Goal: Task Accomplishment & Management: Manage account settings

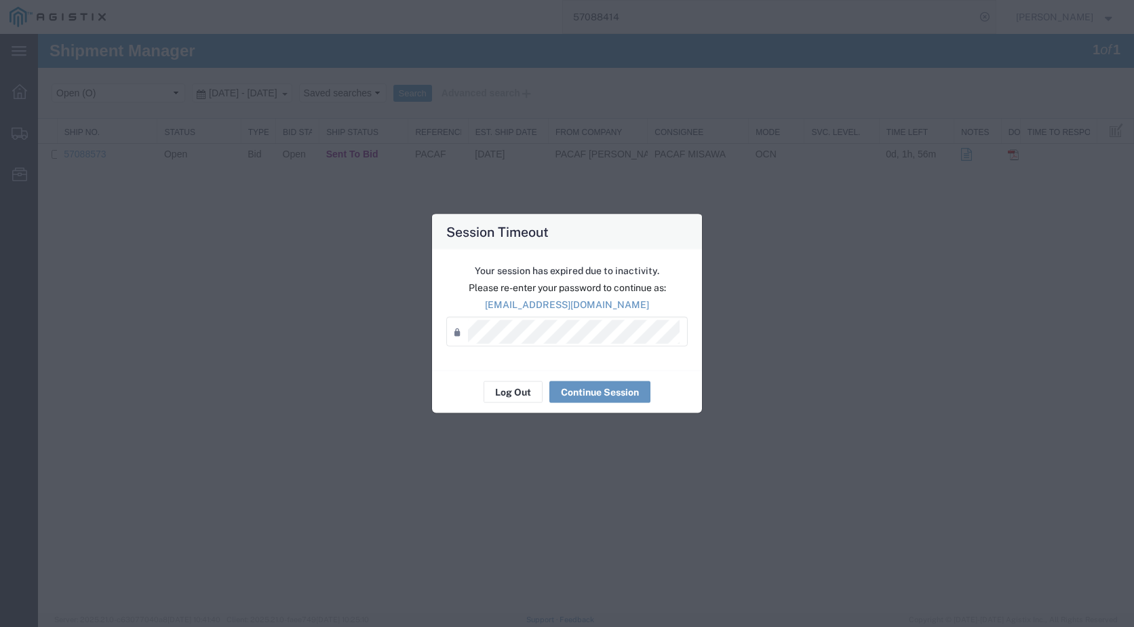
click at [491, 368] on div "Your session has expired due to inactivity. Please re-enter your password to co…" at bounding box center [567, 310] width 270 height 121
click at [507, 392] on button "Log Out" at bounding box center [513, 392] width 59 height 22
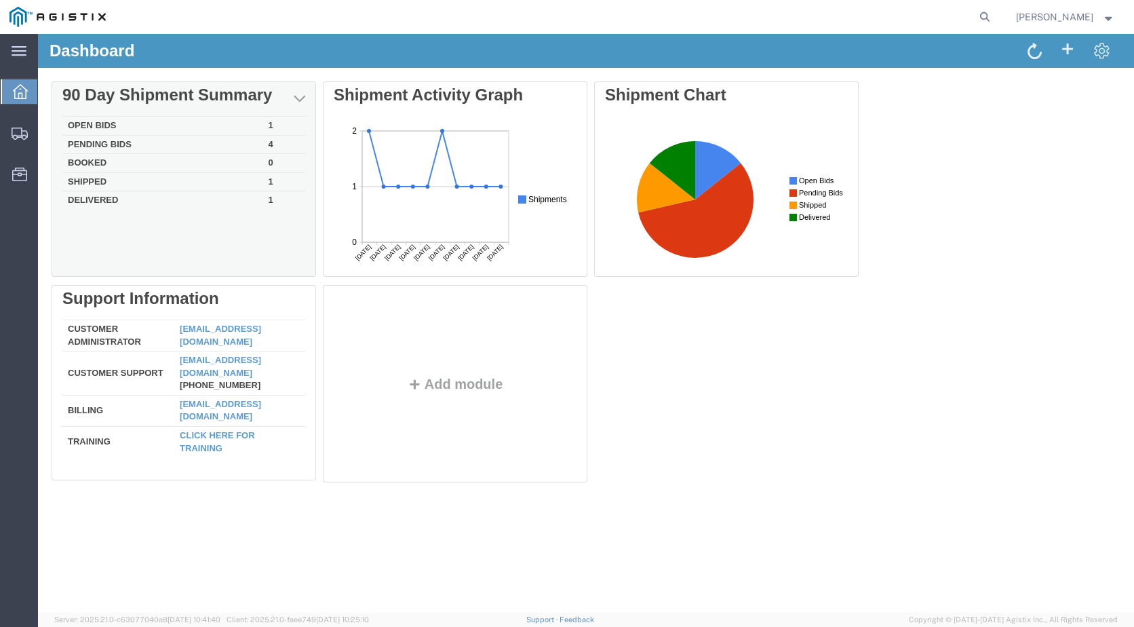
click at [118, 123] on td "Open Bids" at bounding box center [162, 126] width 201 height 19
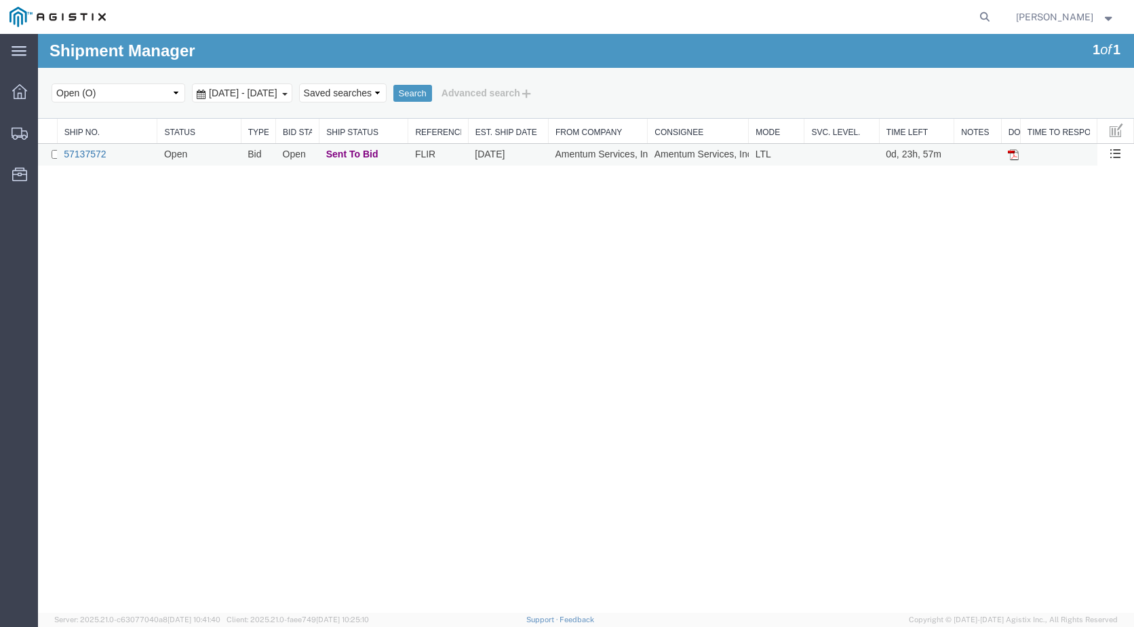
click at [96, 155] on link "57137572" at bounding box center [85, 154] width 42 height 11
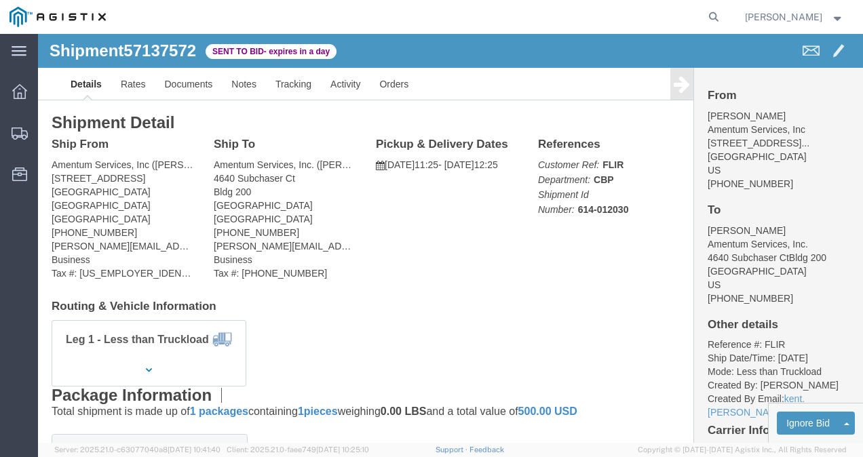
click div "Leg 1 - Less than Truckload"
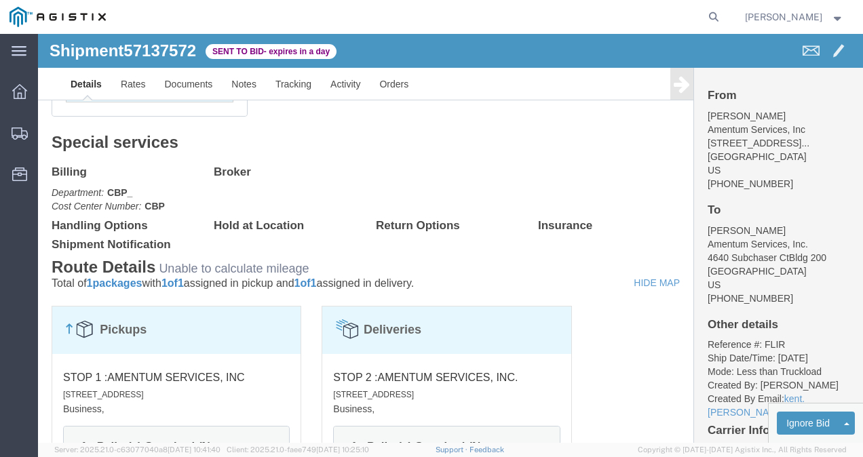
scroll to position [561, 0]
click link "Enter / Modify Bid"
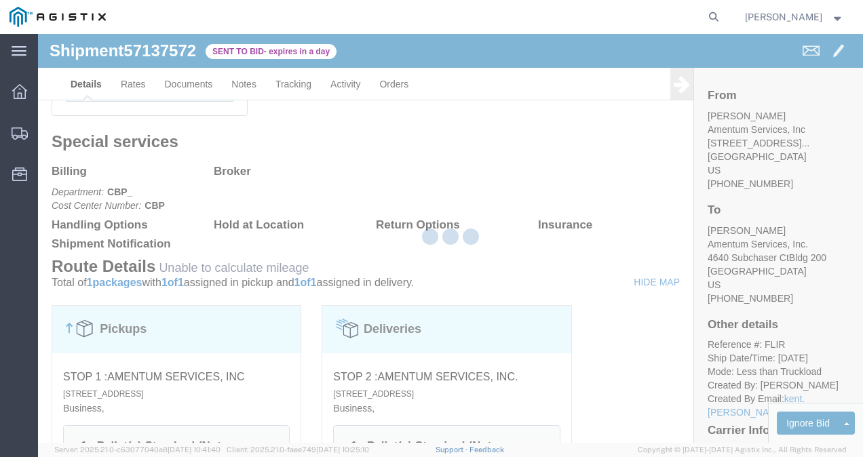
select select "21013"
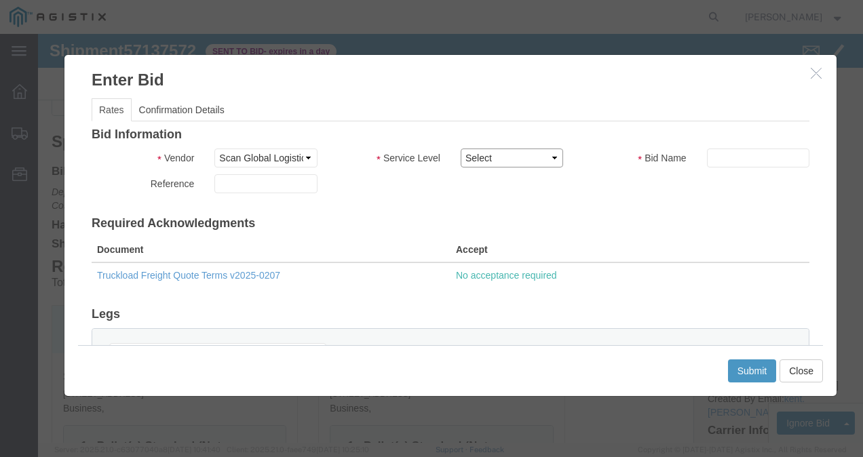
click select "Select Air LTL Standard 3 - 5 Day Ocean TL Standard 3 - 5 Day"
select select "39623"
click select "Select Air LTL Standard 3 - 5 Day Ocean TL Standard 3 - 5 Day"
click input "text"
click input "57137572"
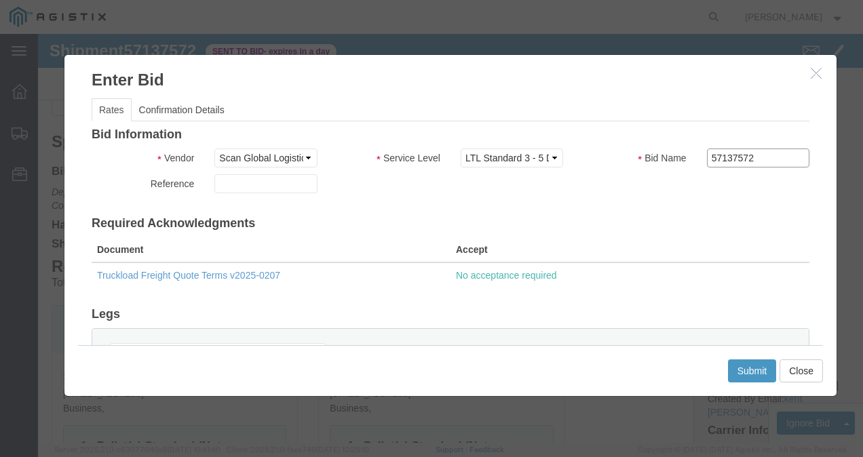
type input "57137572"
click h3 "Required Acknowledgments"
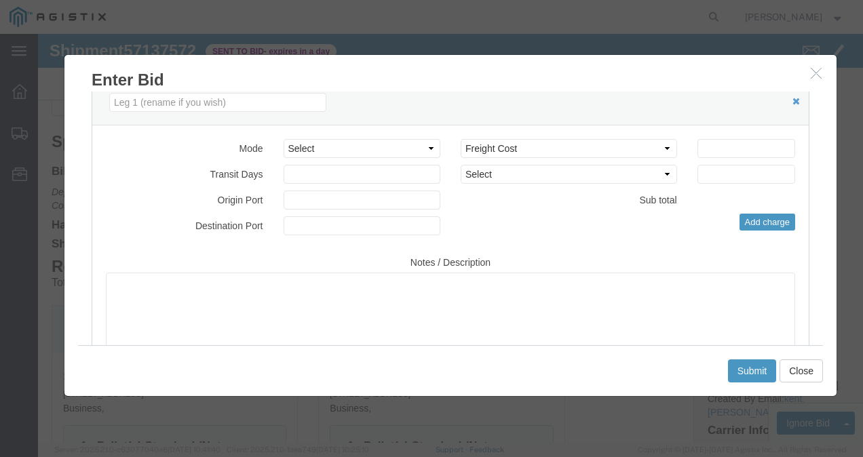
scroll to position [251, 0]
click select "Select Air Less than Truckload Multi-Leg Ocean Freight Rail Small Parcel Truckl…"
select select "LTL"
click select "Select Air Less than Truckload Multi-Leg Ocean Freight Rail Small Parcel Truckl…"
click div "Mode Select Air Less than Truckload Multi-Leg Ocean Freight Rail Small Parcel T…"
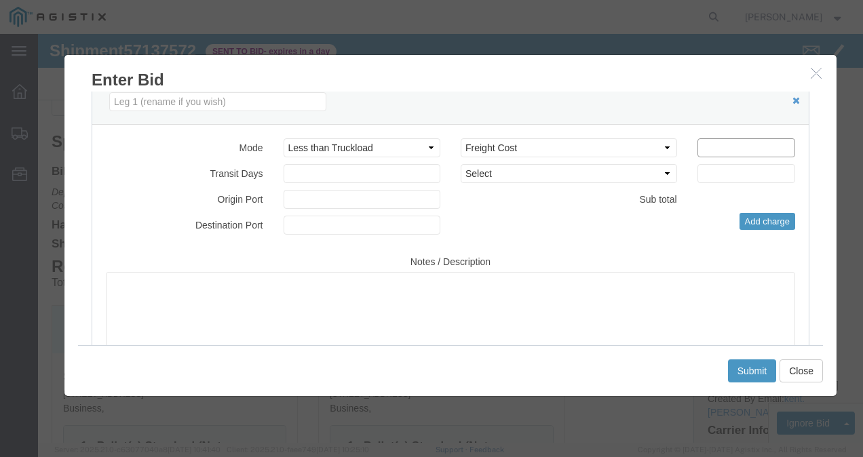
click input "number"
type input "414"
click textarea
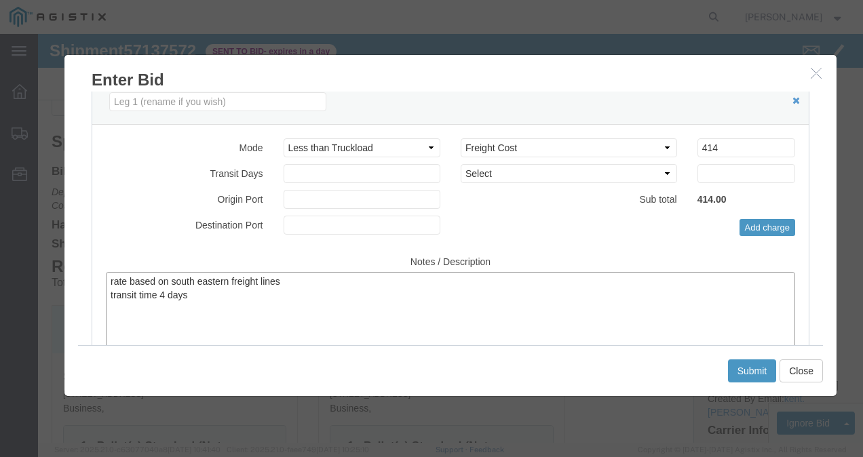
scroll to position [330, 0]
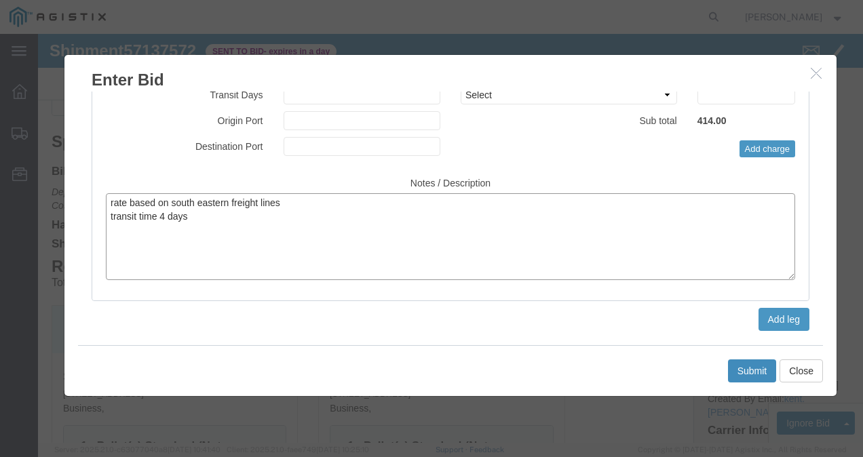
type textarea "rate based on south eastern freight lines transit time 4 days"
click button "Submit"
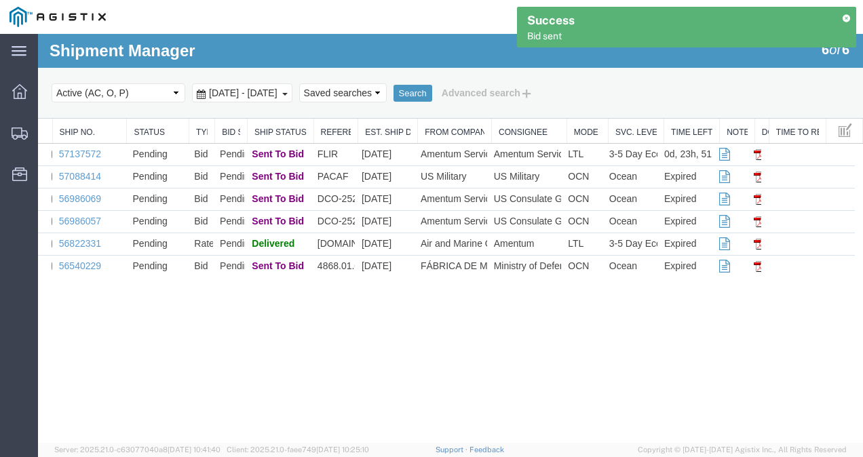
scroll to position [0, 0]
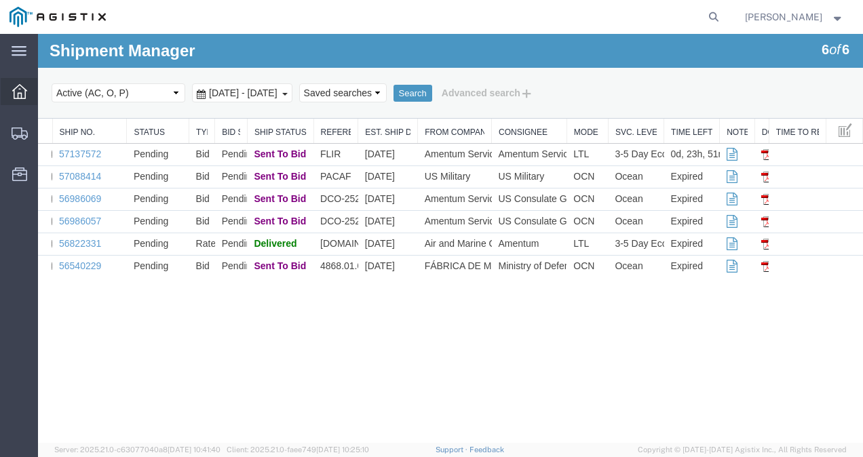
click at [21, 102] on div at bounding box center [20, 91] width 38 height 27
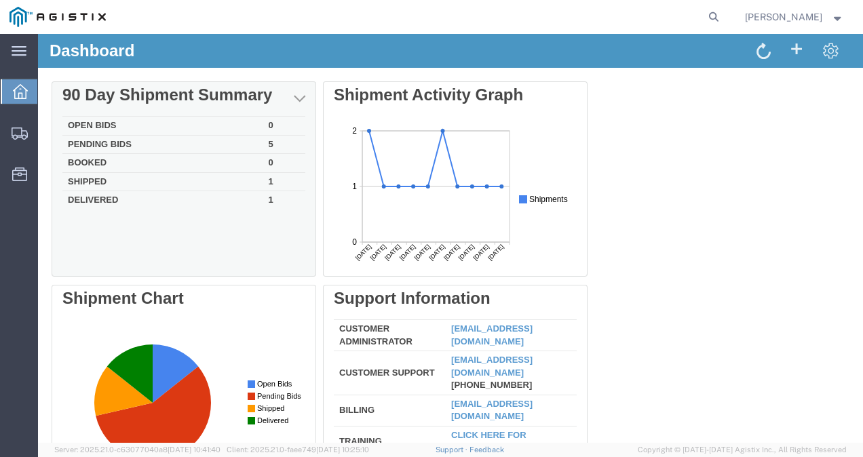
click at [105, 123] on td "Open Bids" at bounding box center [162, 126] width 201 height 19
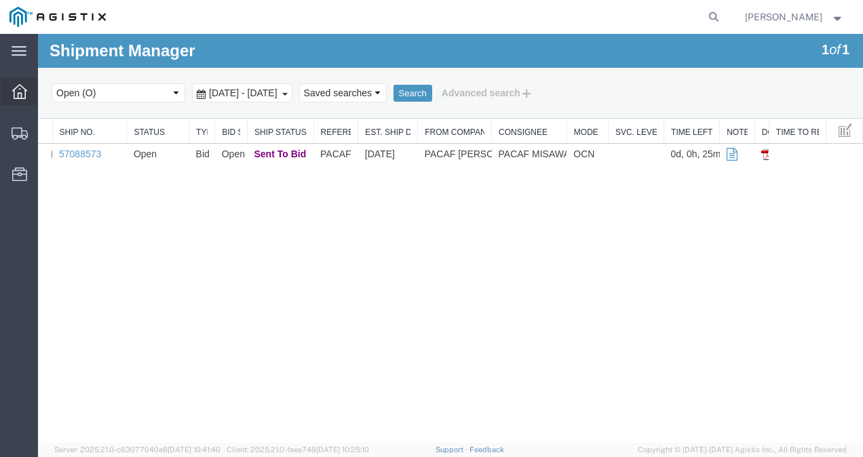
click at [19, 87] on icon at bounding box center [19, 91] width 15 height 15
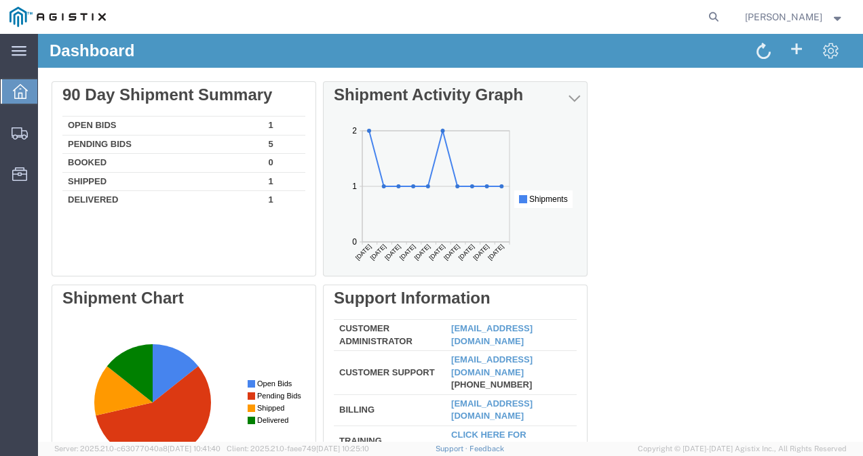
click at [431, 221] on rect at bounding box center [455, 199] width 243 height 154
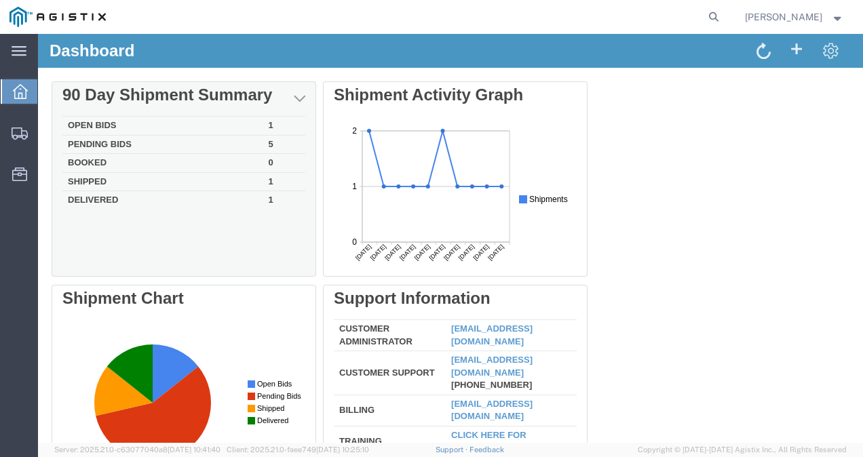
click at [109, 119] on td "Open Bids" at bounding box center [162, 126] width 201 height 19
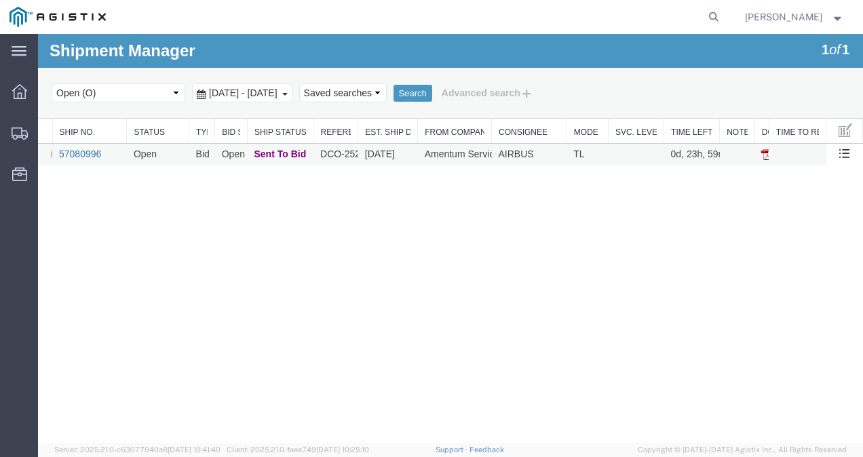
click at [81, 152] on link "57080996" at bounding box center [80, 154] width 42 height 11
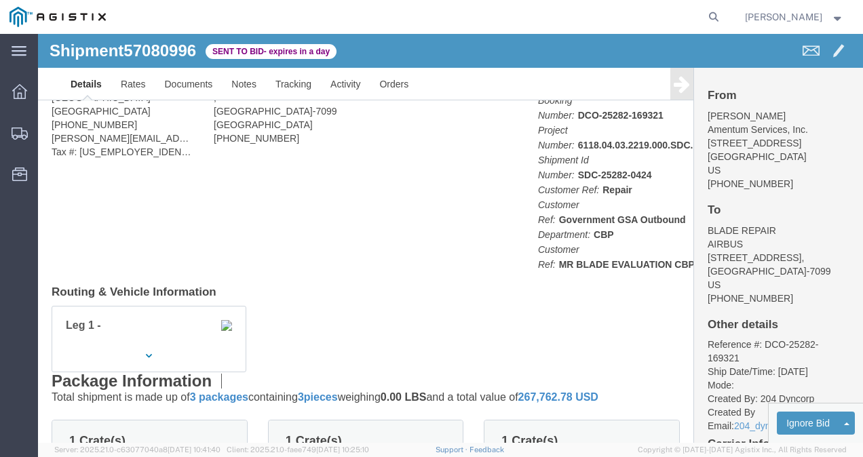
scroll to position [88, 0]
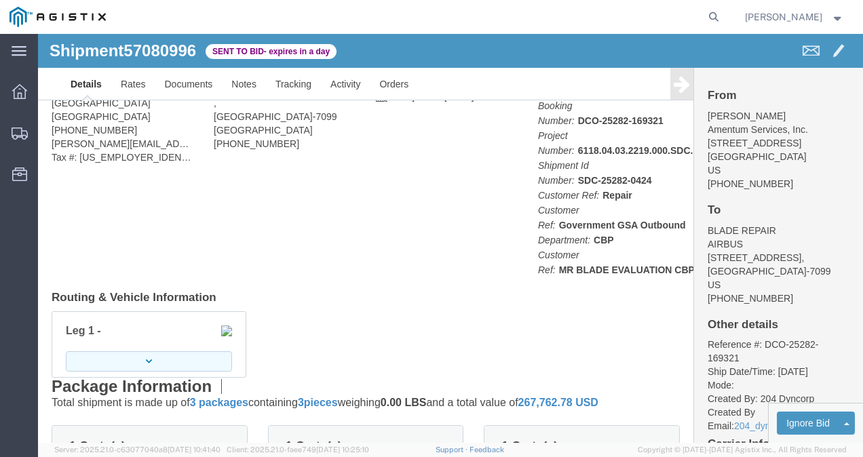
click button "button"
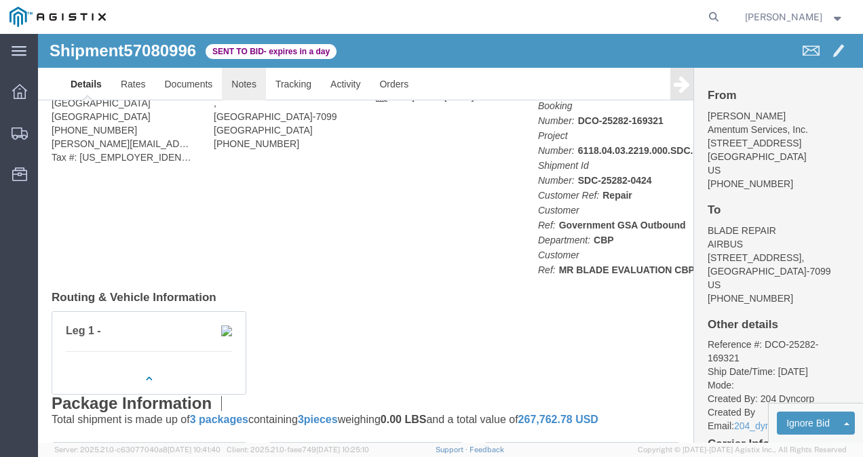
drag, startPoint x: 291, startPoint y: 158, endPoint x: 210, endPoint y: 47, distance: 136.9
click link "Notes"
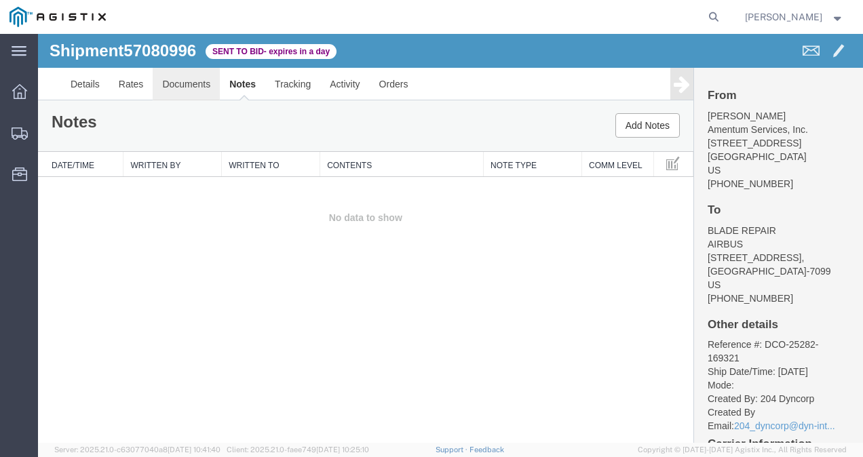
click at [165, 81] on link "Documents" at bounding box center [186, 84] width 67 height 33
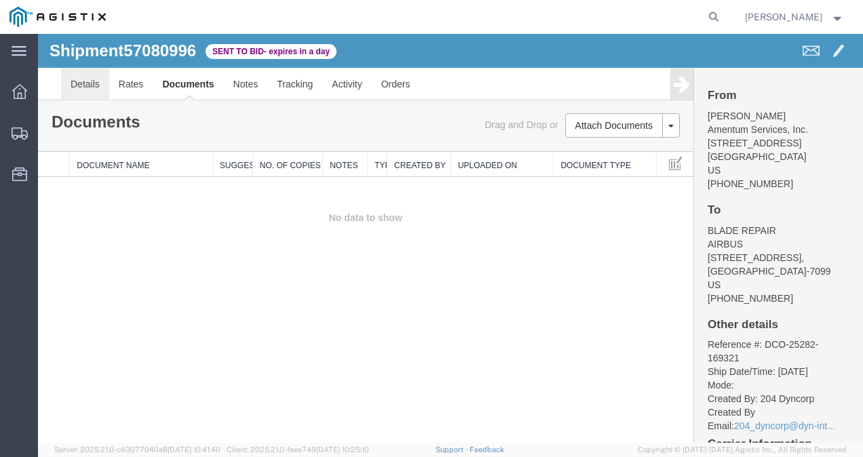
click at [92, 88] on link "Details" at bounding box center [85, 84] width 48 height 33
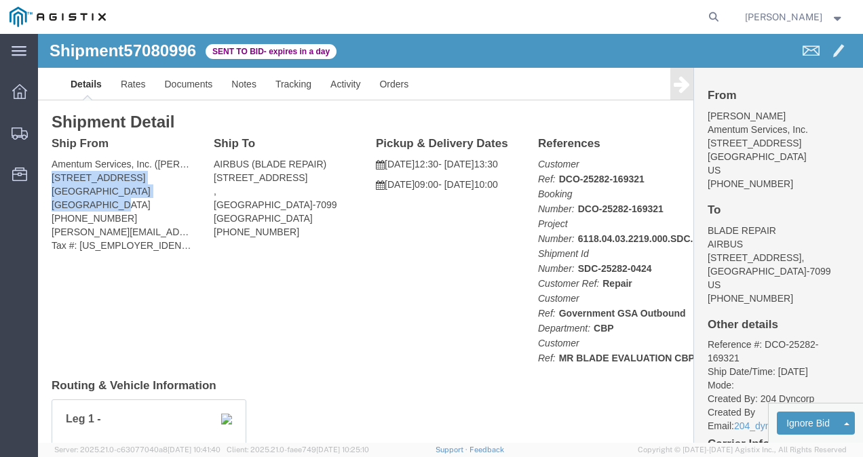
drag, startPoint x: 13, startPoint y: 142, endPoint x: 151, endPoint y: 178, distance: 142.1
click div "Ship From Amentum Services, Inc. (Robyn Williams) 7685 Pogo Row San Diego, CA 9…"
copy address "7685 Pogo Row San Diego, CA 92154 United States"
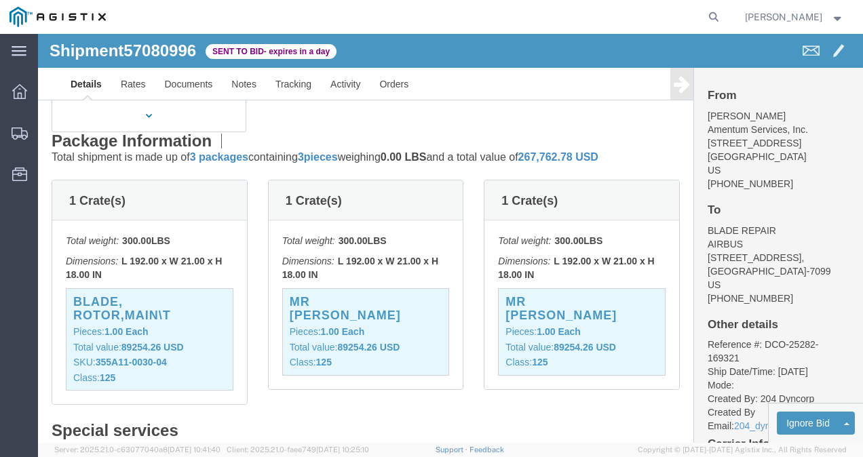
scroll to position [382, 0]
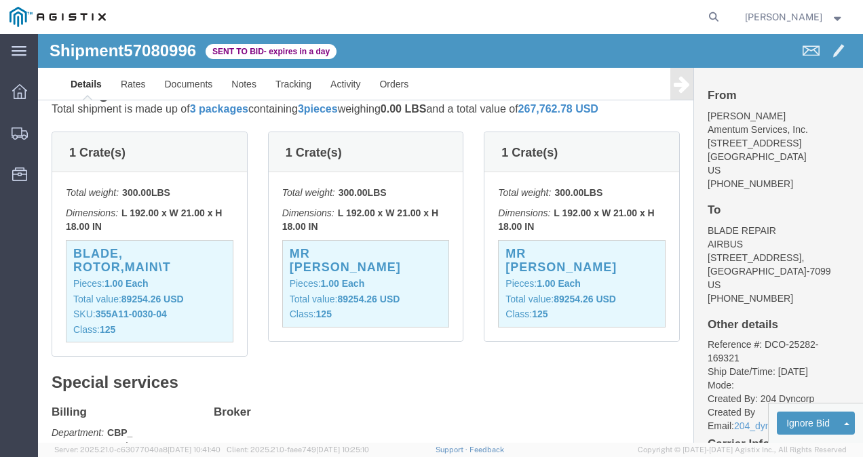
click at [831, 450] on span "Copyright © [DATE]-[DATE] Agistix Inc., All Rights Reserved" at bounding box center [741, 450] width 209 height 12
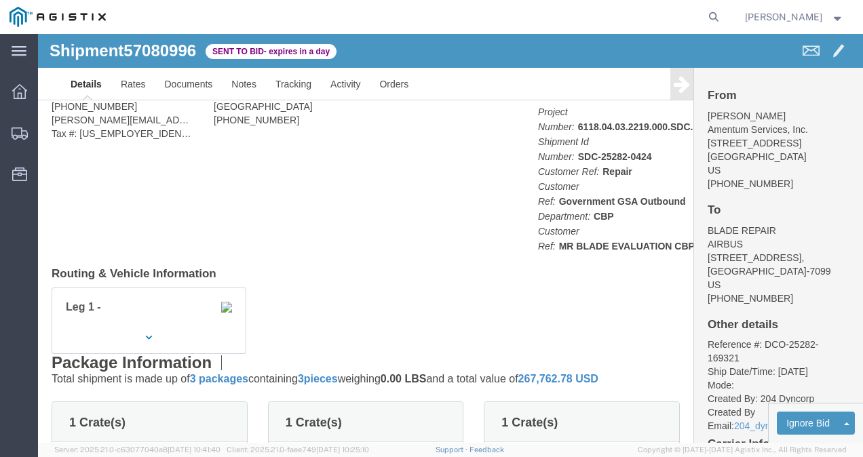
scroll to position [0, 0]
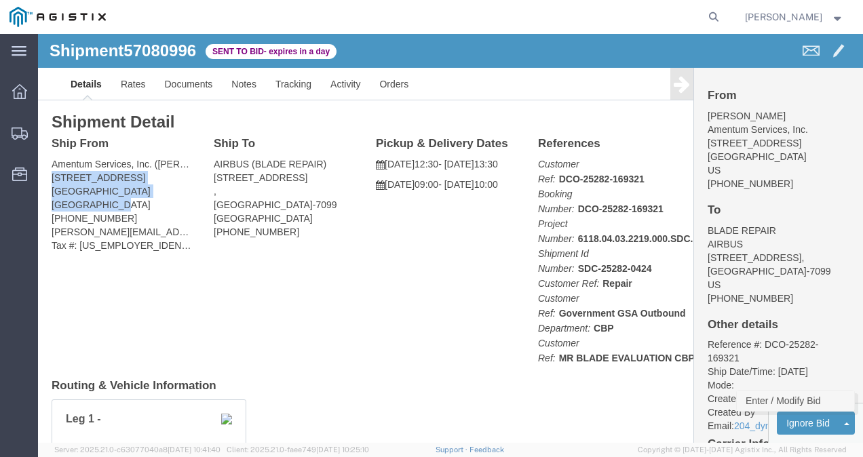
click link "Enter / Modify Bid"
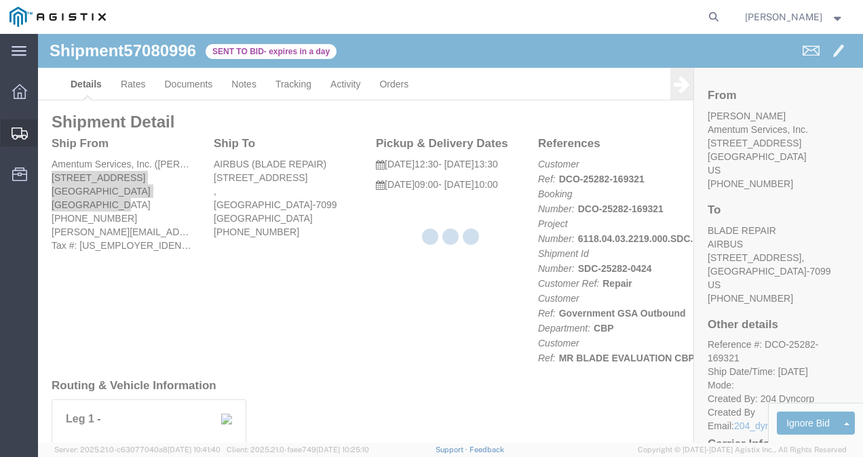
select select "21013"
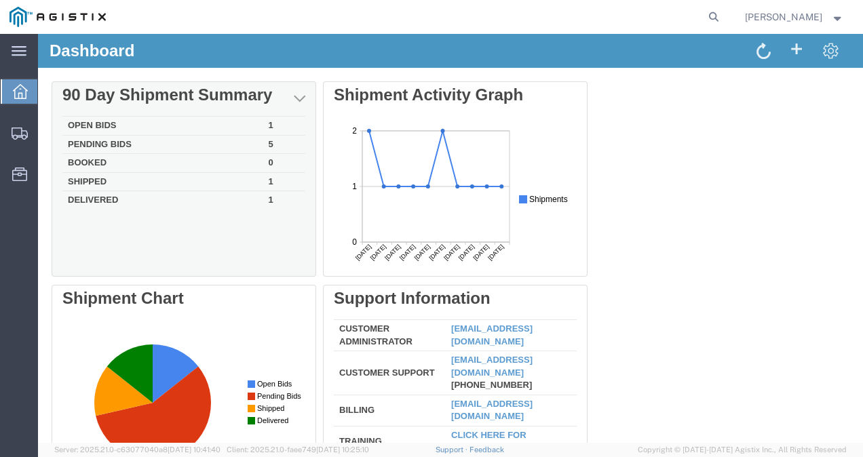
click at [93, 180] on td "Shipped" at bounding box center [162, 181] width 201 height 19
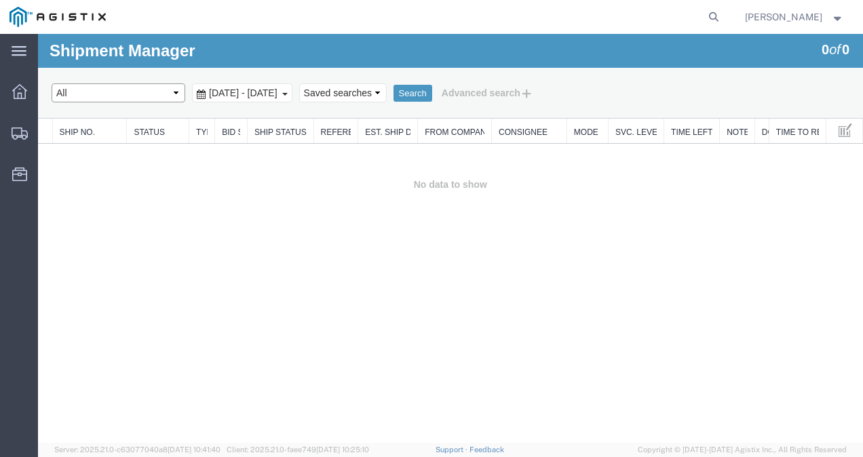
click at [172, 87] on select "Select status Active (AC, O, P) All Approved Awaiting Confirmation (AC) Booked …" at bounding box center [119, 92] width 134 height 19
select select "SHIP"
click at [52, 83] on select "Select status Active (AC, O, P) All Approved Awaiting Confirmation (AC) Booked …" at bounding box center [119, 92] width 134 height 19
click at [432, 94] on button "Search" at bounding box center [412, 94] width 39 height 18
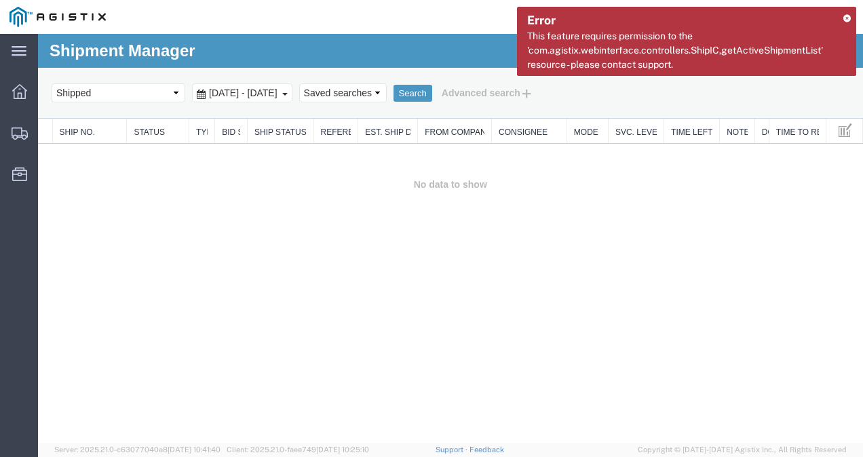
click at [845, 15] on icon at bounding box center [846, 17] width 7 height 7
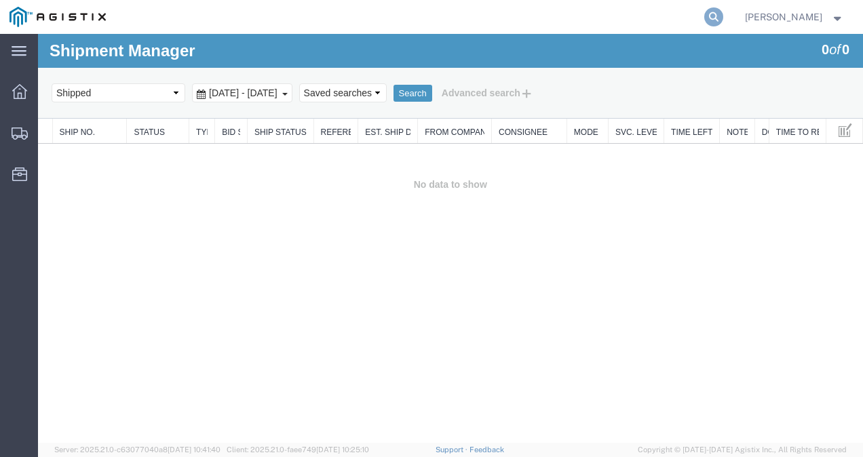
click at [705, 12] on icon at bounding box center [713, 16] width 19 height 19
click at [529, 19] on input "search" at bounding box center [498, 17] width 412 height 33
click at [705, 11] on icon at bounding box center [713, 16] width 19 height 19
click at [704, 15] on icon at bounding box center [713, 16] width 19 height 19
click at [704, 16] on icon at bounding box center [713, 16] width 19 height 19
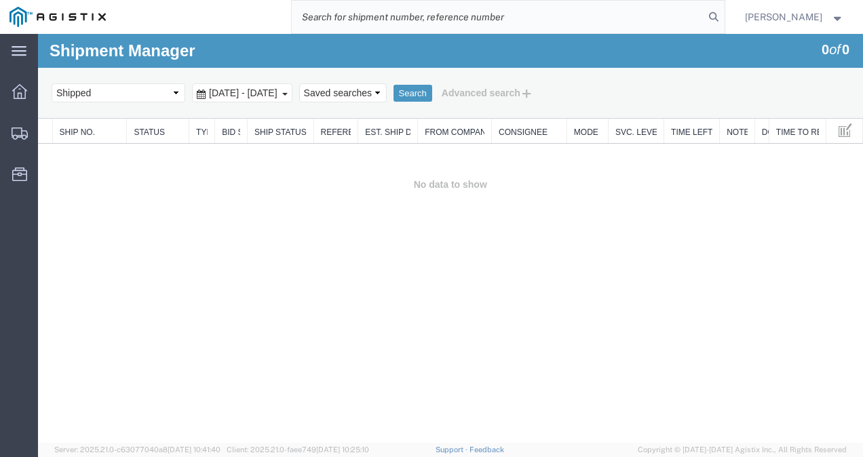
click at [486, 21] on input "search" at bounding box center [498, 17] width 412 height 33
paste input "57052497"
type input "57052497"
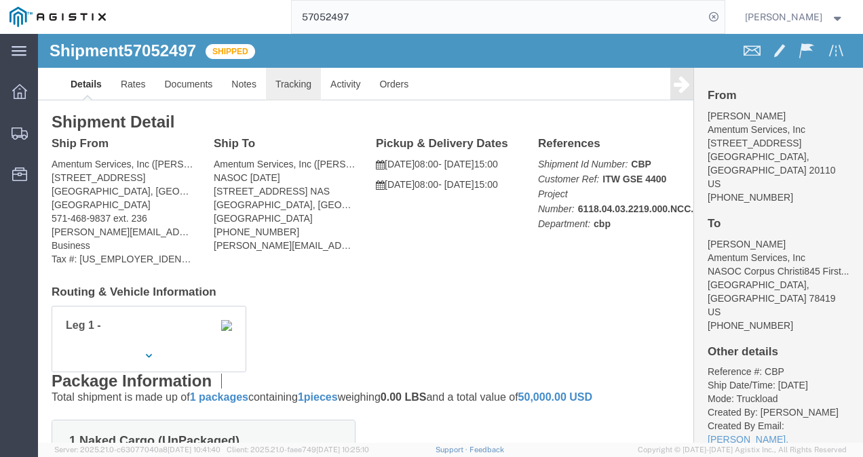
click link "Tracking"
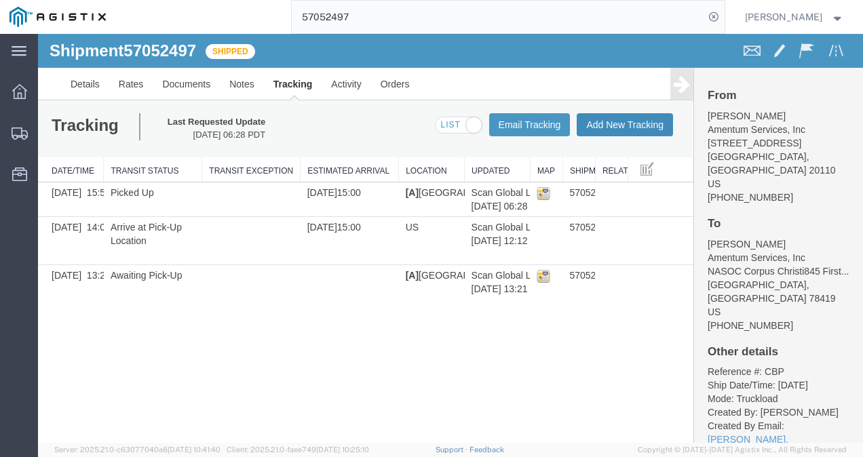
click at [611, 121] on button "Add New Tracking" at bounding box center [624, 124] width 96 height 23
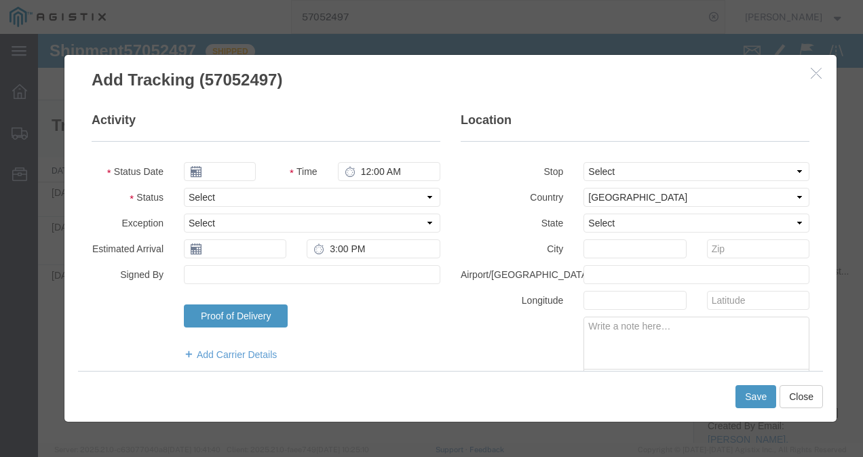
type input "10/15/2025"
type input "2:00 PM"
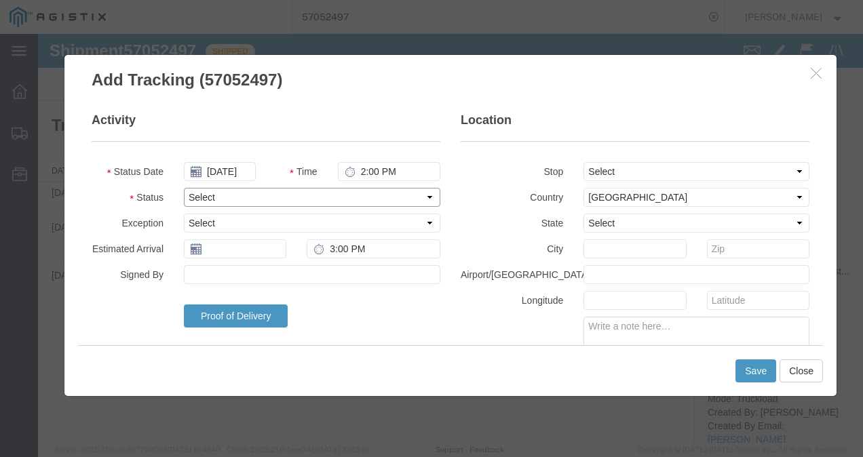
click at [418, 193] on select "Select Arrival Notice Available Arrival Notice Imported Arrive at Delivery Loca…" at bounding box center [312, 197] width 256 height 19
select select "ARVDLVLOC"
click at [184, 188] on select "Select Arrival Notice Available Arrival Notice Imported Arrive at Delivery Loca…" at bounding box center [312, 197] width 256 height 19
click at [364, 170] on input "2:00 PM" at bounding box center [389, 171] width 102 height 19
type input "12:56 PM"
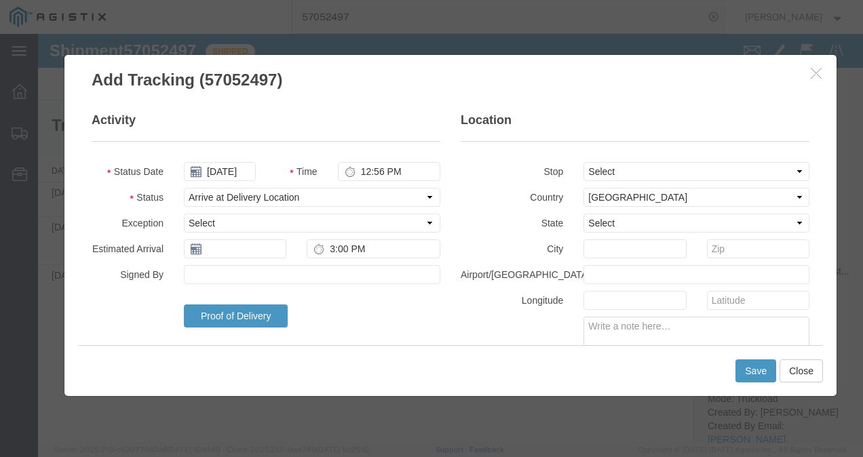
drag, startPoint x: 755, startPoint y: 371, endPoint x: 496, endPoint y: 362, distance: 259.9
click at [496, 362] on div "Save Close" at bounding box center [450, 370] width 745 height 51
click at [749, 371] on button "Save" at bounding box center [755, 370] width 41 height 23
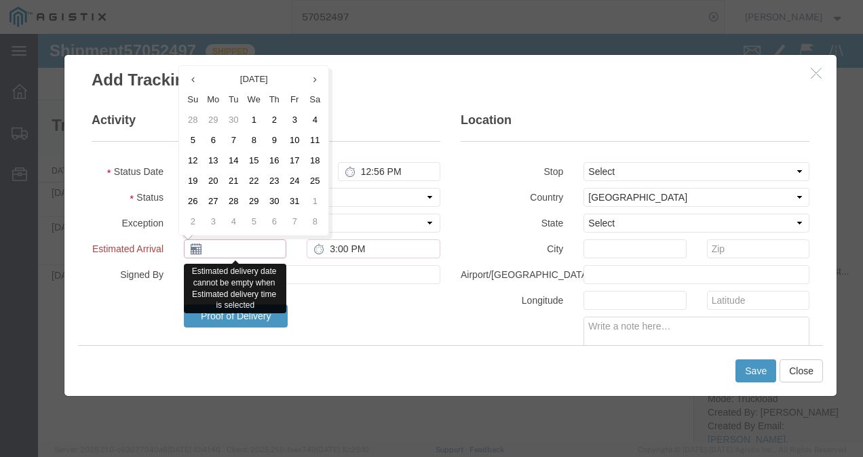
click at [235, 251] on input "text" at bounding box center [235, 248] width 102 height 19
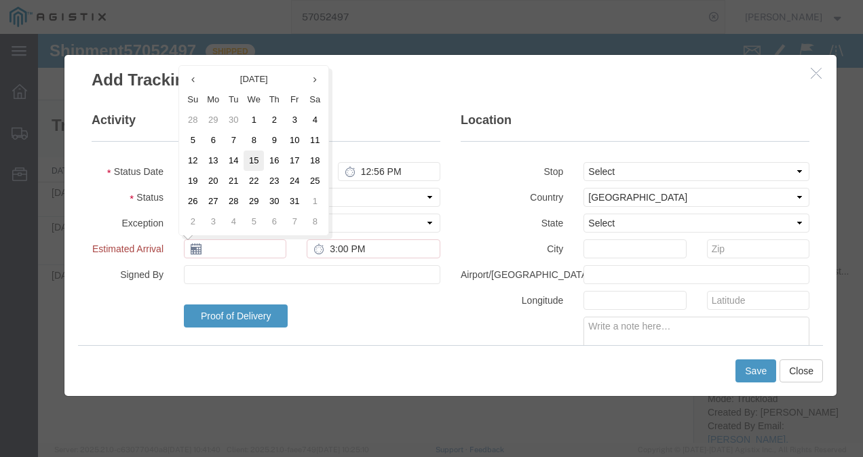
click at [256, 155] on td "15" at bounding box center [253, 161] width 20 height 20
type input "10/15/2025"
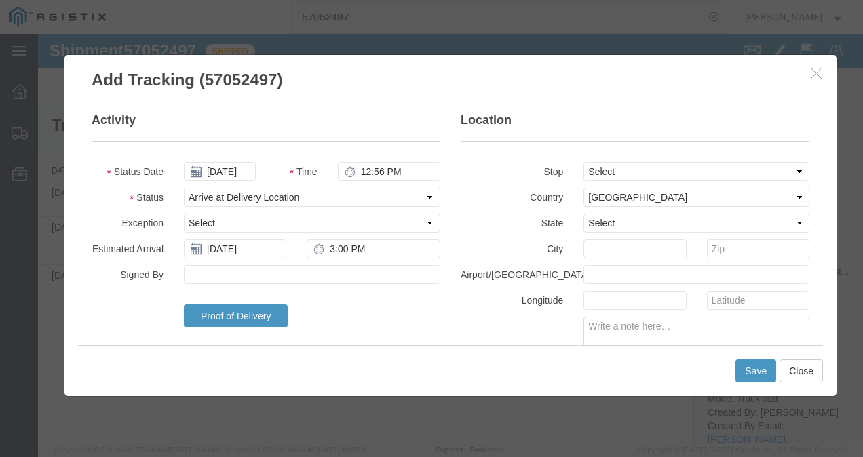
click at [754, 385] on div "Save Close" at bounding box center [450, 370] width 745 height 51
click at [751, 374] on button "Save" at bounding box center [755, 370] width 41 height 23
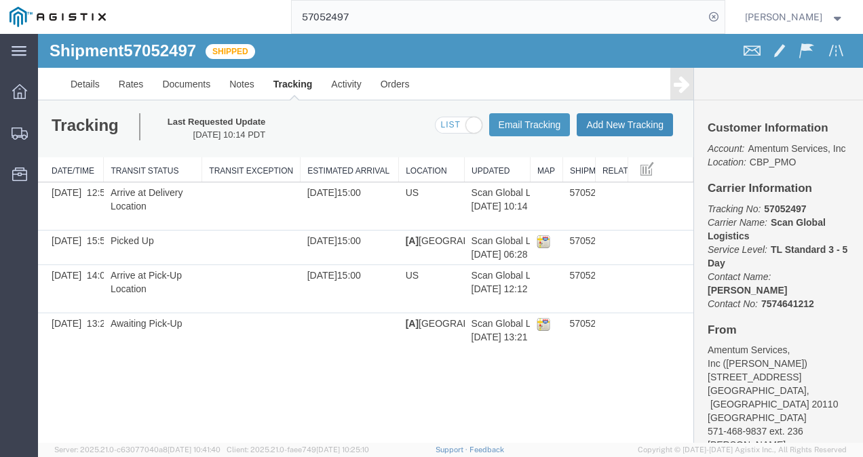
click at [598, 123] on button "Add New Tracking" at bounding box center [624, 124] width 96 height 23
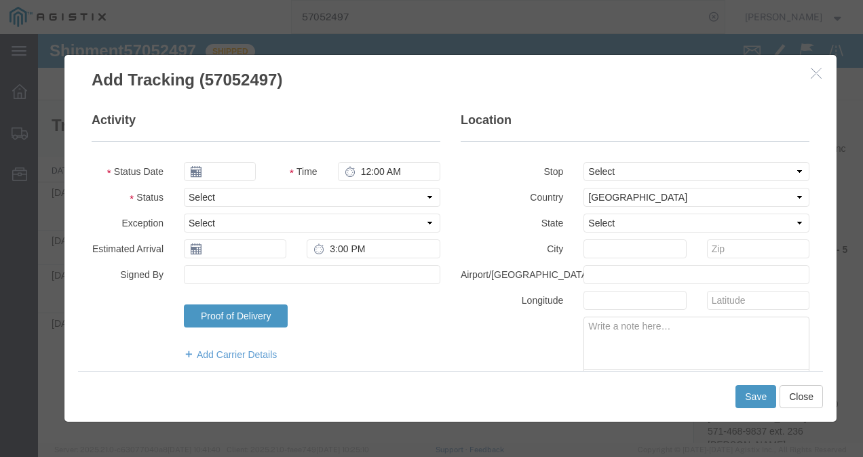
type input "10/15/2025"
type input "2:00 PM"
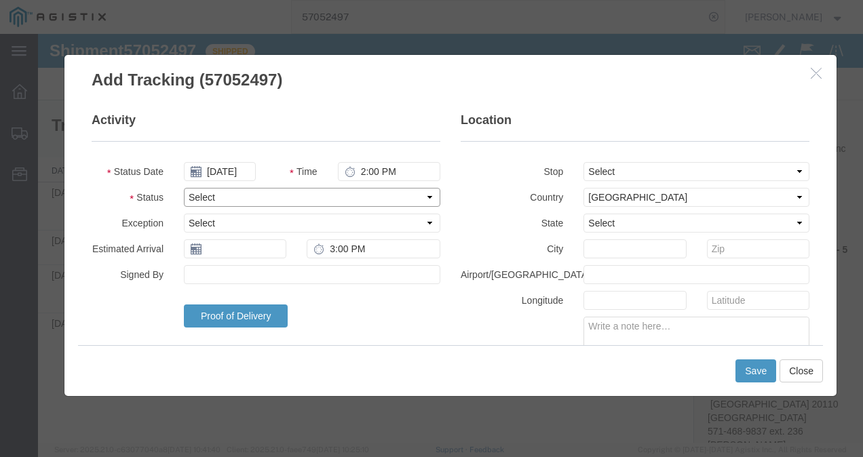
click at [296, 196] on select "Select Arrival Notice Available Arrival Notice Imported Arrive at Delivery Loca…" at bounding box center [312, 197] width 256 height 19
select select "DELIVRED"
click at [184, 188] on select "Select Arrival Notice Available Arrival Notice Imported Arrive at Delivery Loca…" at bounding box center [312, 197] width 256 height 19
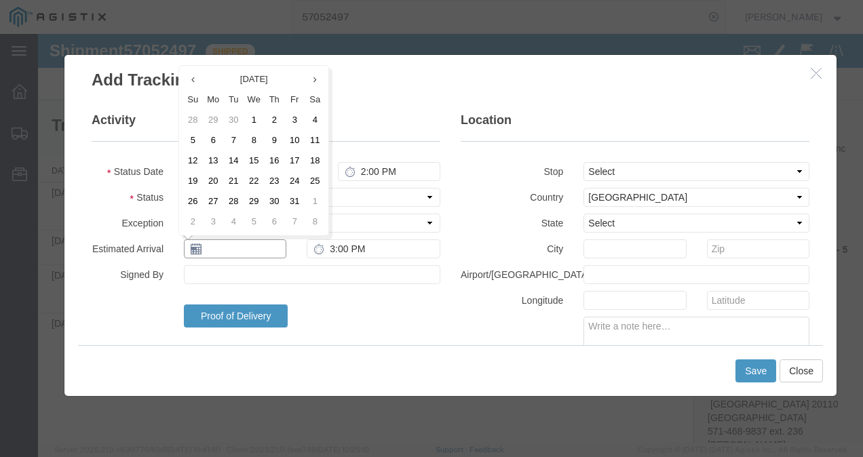
click at [227, 245] on input "text" at bounding box center [235, 248] width 102 height 19
click at [253, 159] on td "15" at bounding box center [253, 161] width 20 height 20
type input "10/15/2025"
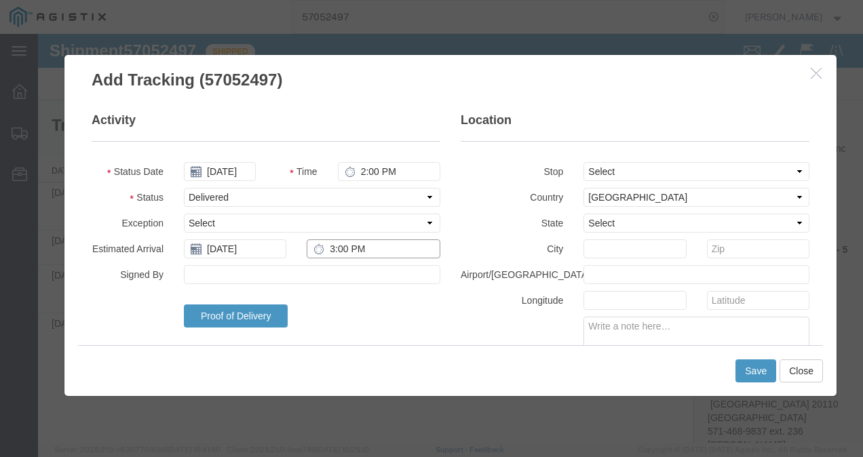
click at [331, 244] on input "3:00 PM" at bounding box center [374, 248] width 134 height 19
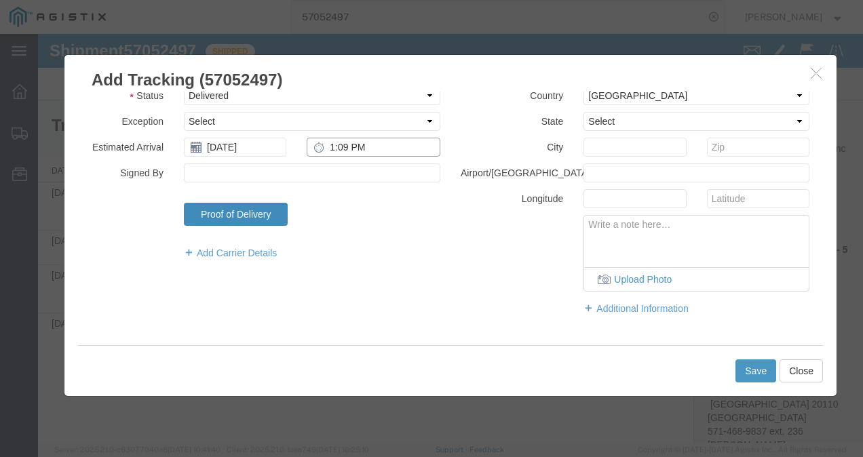
type input "1:09 PM"
click at [239, 216] on link "Proof of Delivery" at bounding box center [236, 214] width 104 height 23
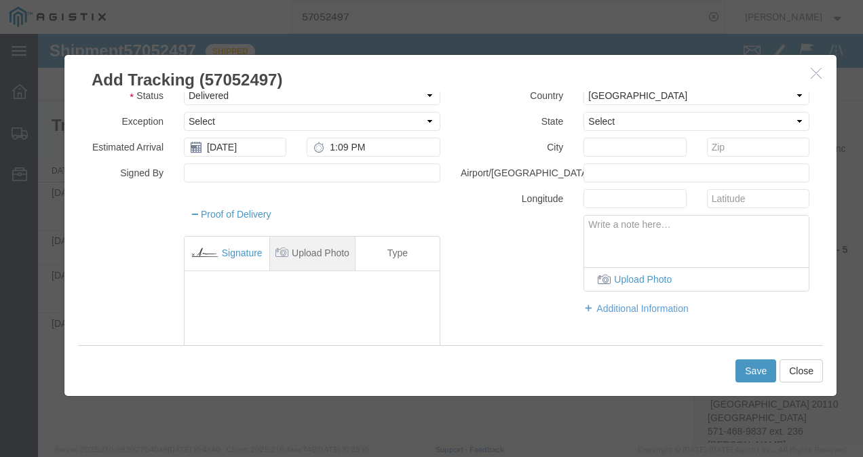
click at [322, 251] on link "Upload Photo" at bounding box center [312, 254] width 84 height 34
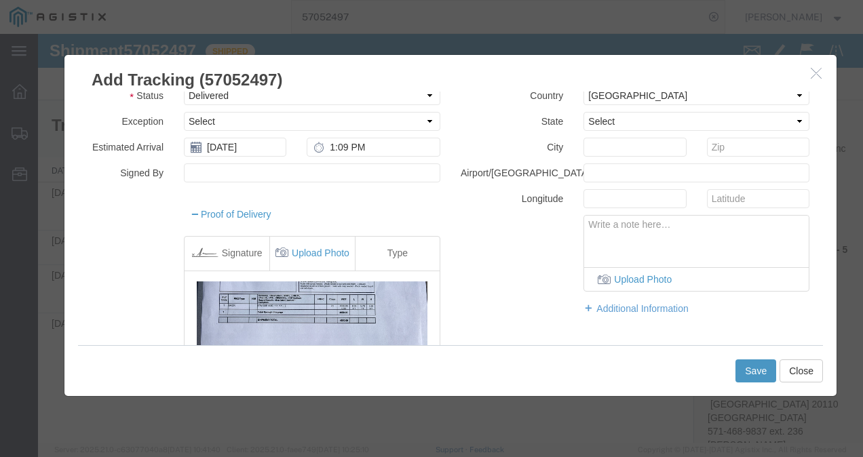
scroll to position [188, 0]
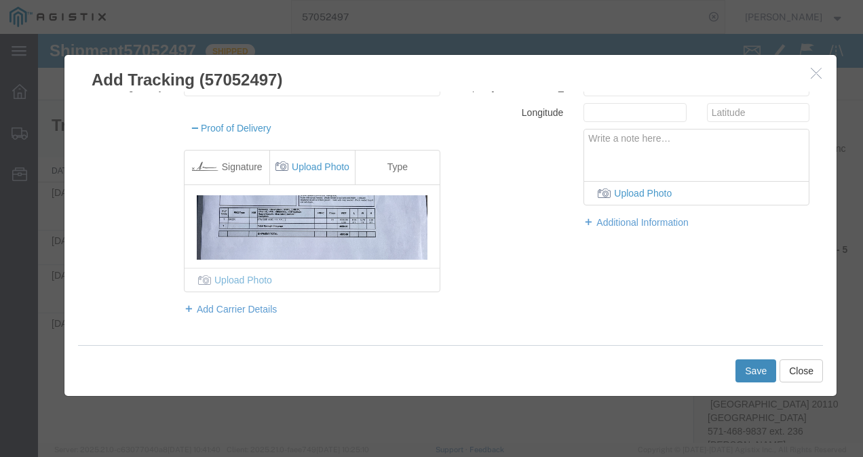
click at [758, 370] on button "Save" at bounding box center [755, 370] width 41 height 23
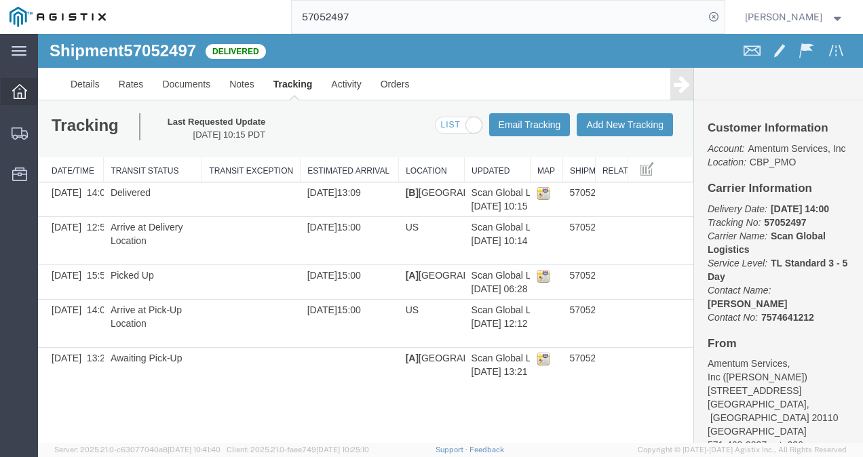
click at [16, 87] on icon at bounding box center [19, 91] width 15 height 15
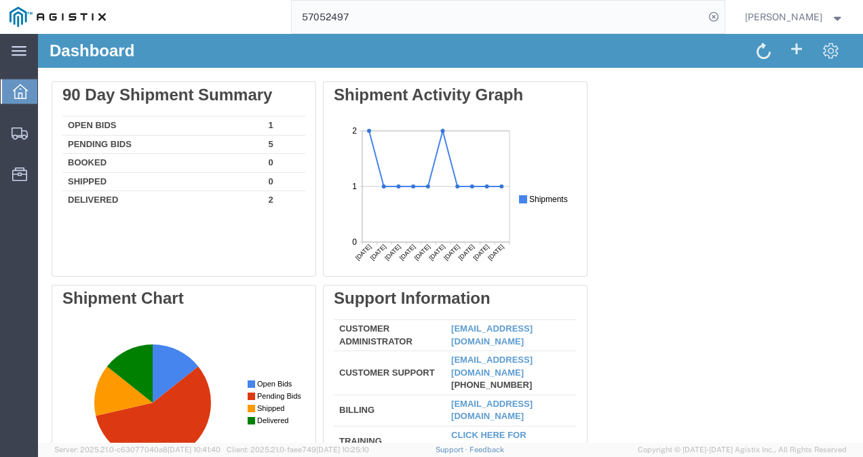
click at [744, 168] on div "Delete 90 Day Shipment Summary Open Bids 1 Pending Bids 5 Booked 0 Shipped 0 De…" at bounding box center [451, 386] width 798 height 610
